Goal: Information Seeking & Learning: Learn about a topic

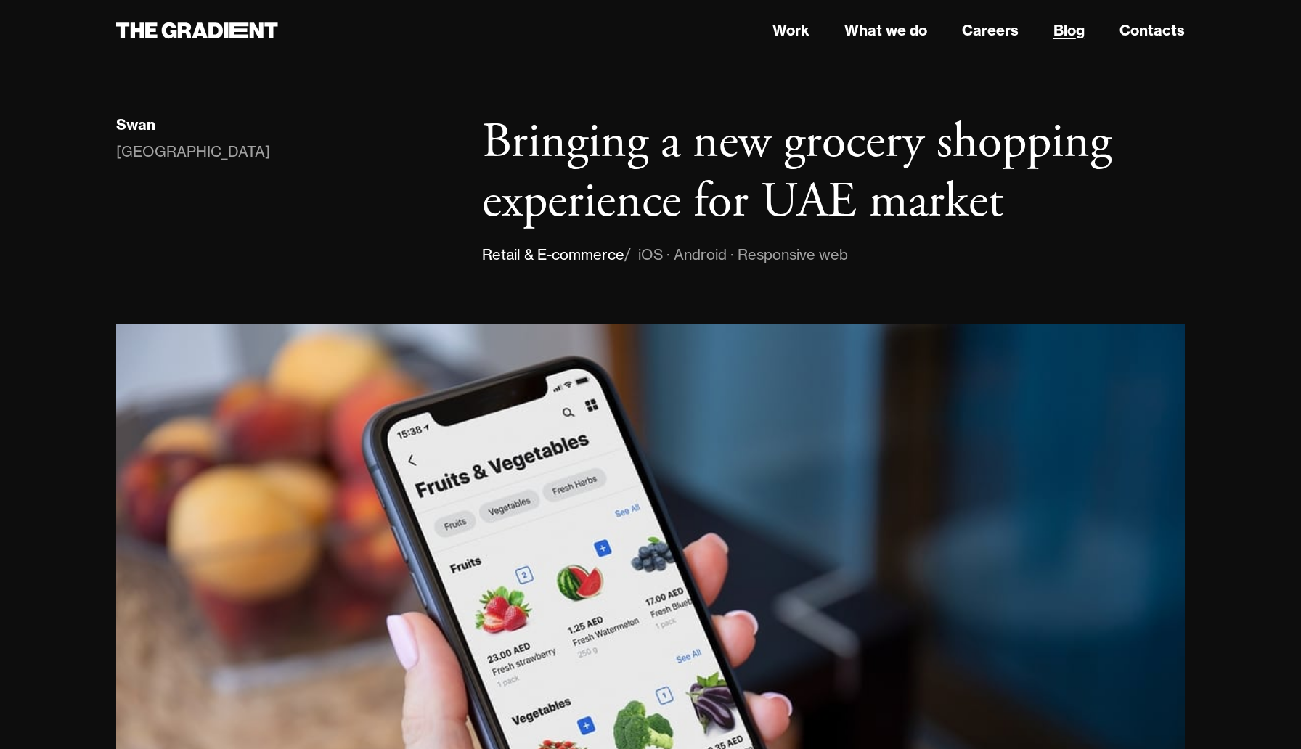
click at [1079, 34] on link "Blog" at bounding box center [1068, 31] width 31 height 22
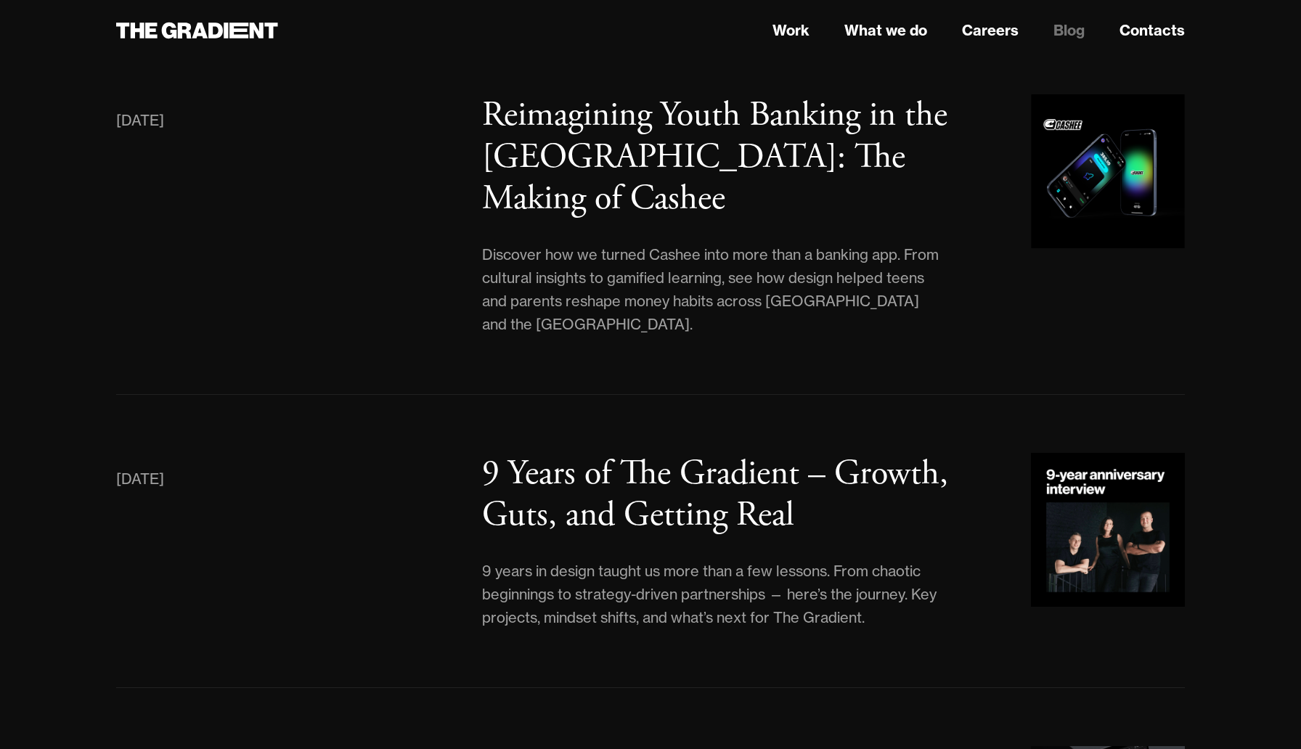
scroll to position [206, 0]
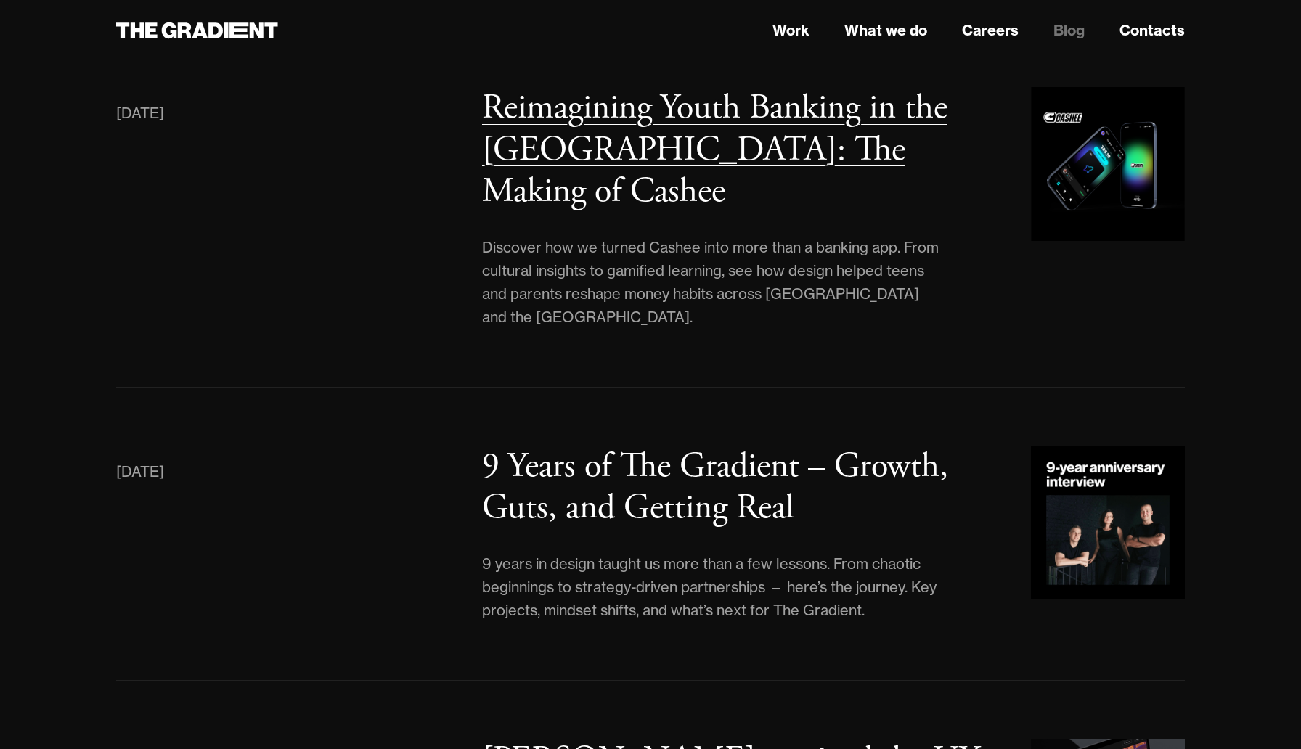
click at [1110, 198] on img at bounding box center [1108, 164] width 154 height 154
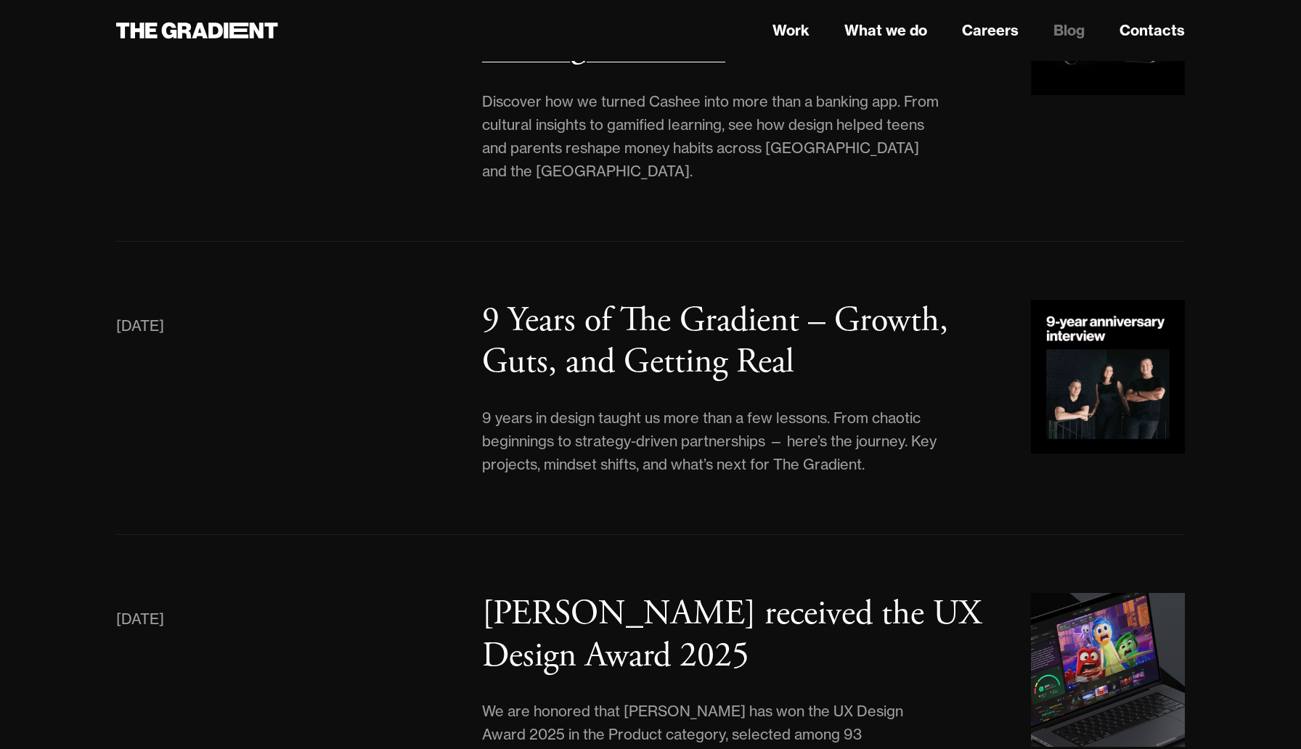
scroll to position [356, 0]
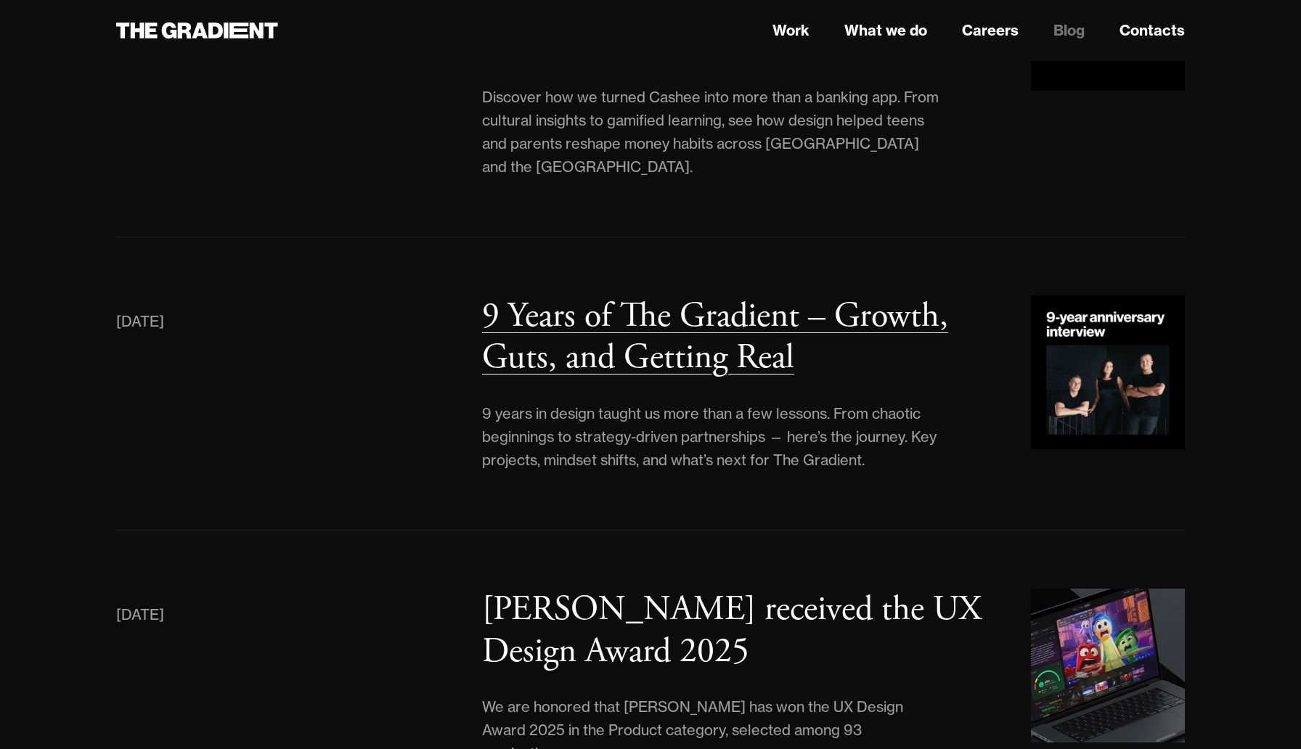
click at [917, 294] on h3 "9 Years of The Gradient – Growth, Guts, and Getting Real" at bounding box center [715, 337] width 466 height 86
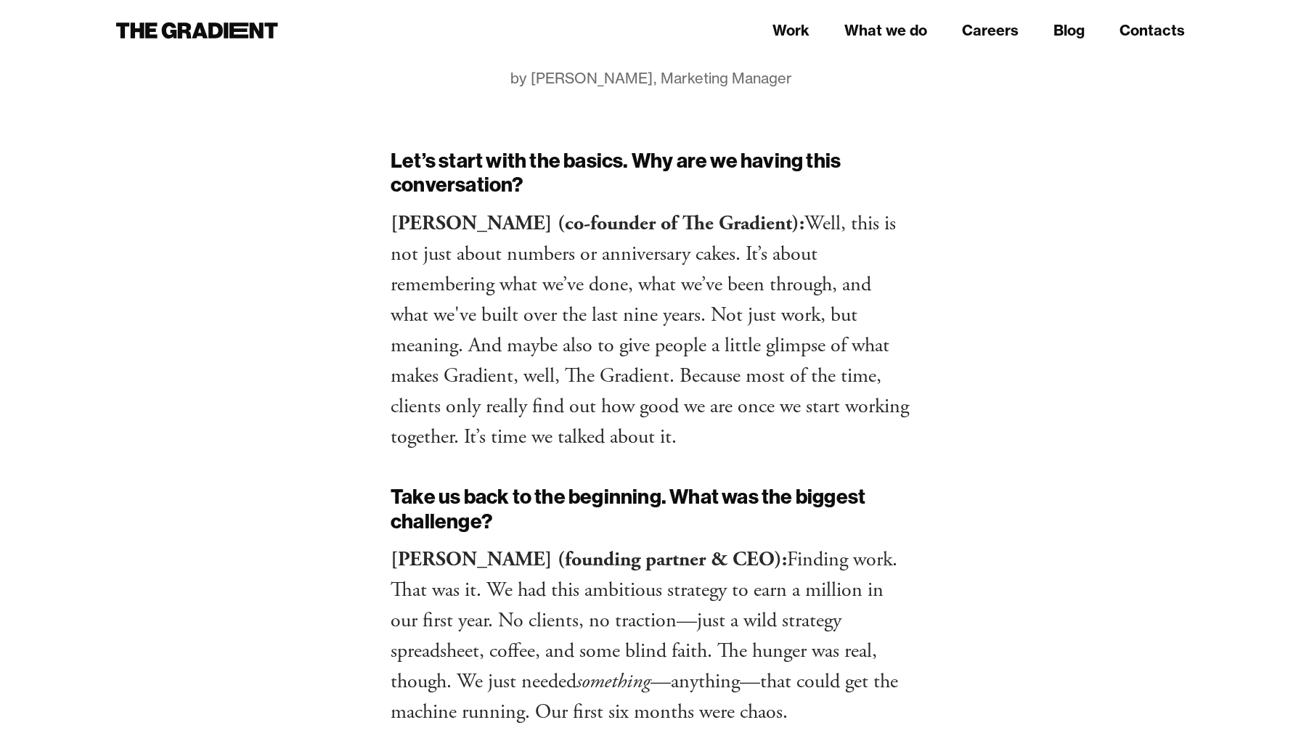
scroll to position [261, 0]
